Goal: Find specific page/section: Find specific page/section

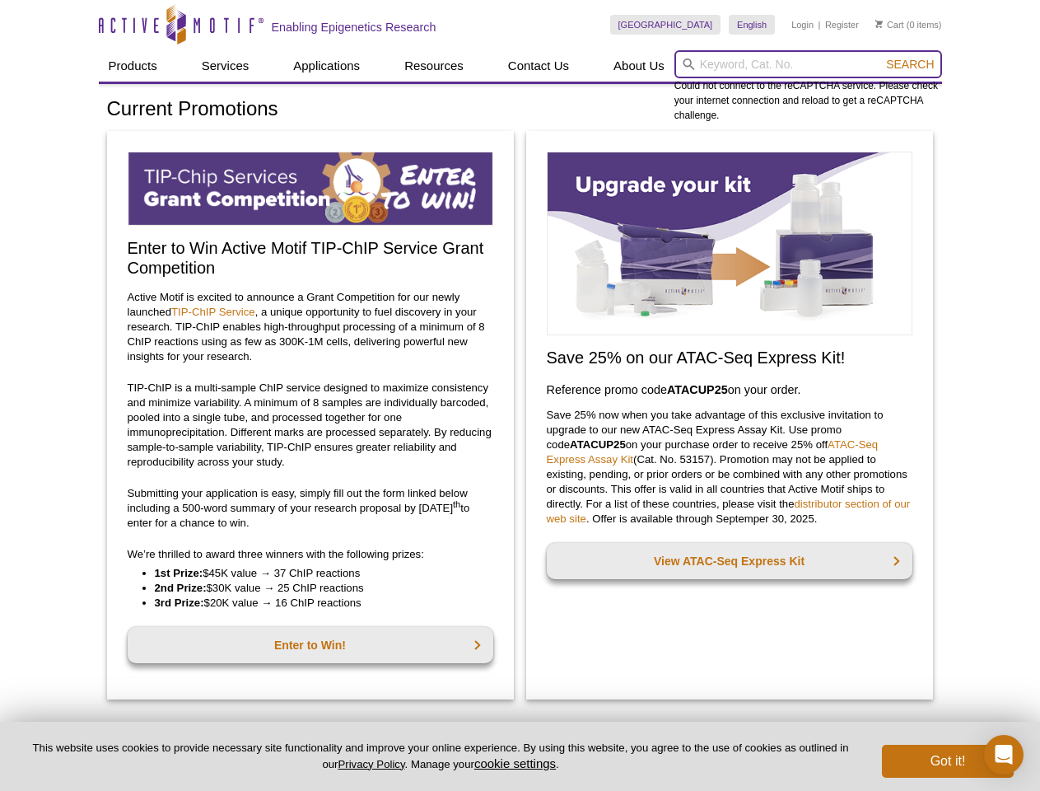
click at [808, 64] on input "search" at bounding box center [808, 64] width 268 height 28
click at [910, 64] on span "Search" at bounding box center [910, 64] width 48 height 13
click at [518, 763] on button "cookie settings" at bounding box center [515, 763] width 82 height 14
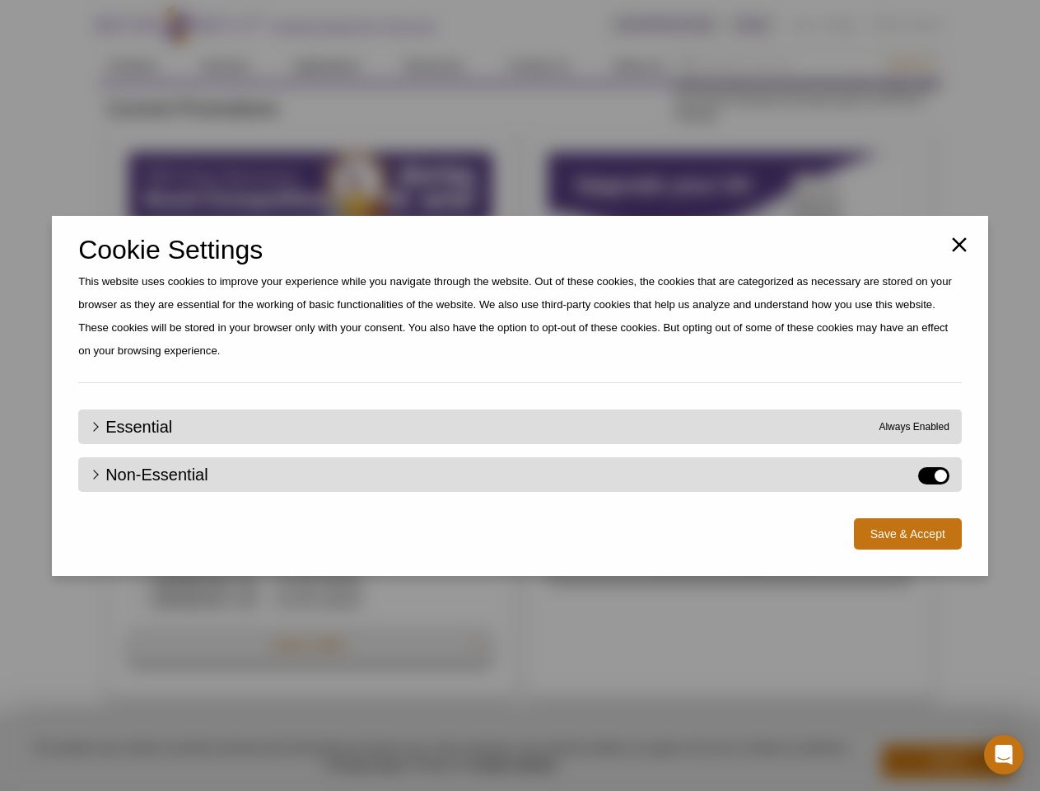
click at [948, 761] on div "Close Cookie Settings This website uses cookies to improve your experience whil…" at bounding box center [520, 395] width 1040 height 791
click at [1004, 754] on icon "Open Intercom Messenger" at bounding box center [1004, 754] width 17 height 20
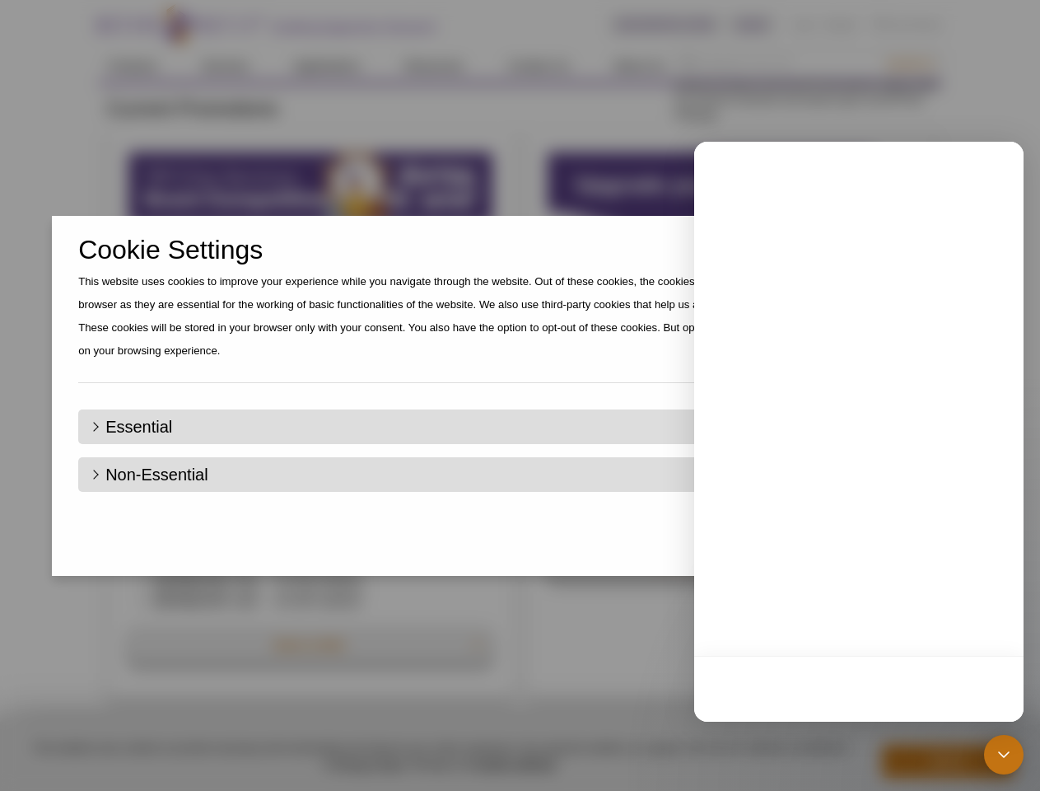
click at [910, 64] on div "Close Cookie Settings This website uses cookies to improve your experience whil…" at bounding box center [520, 395] width 1040 height 791
